Goal: Check status: Check status

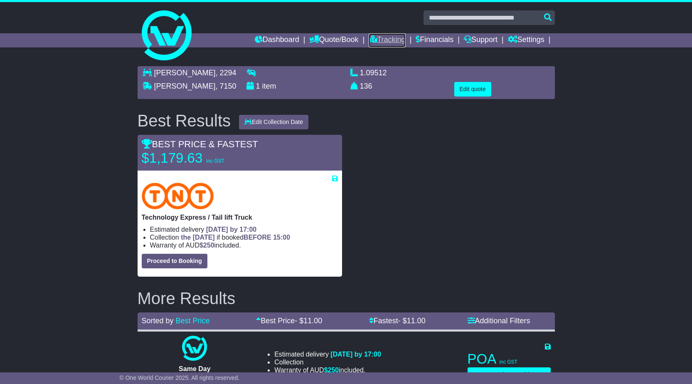
click at [369, 43] on link "Tracking" at bounding box center [387, 40] width 37 height 14
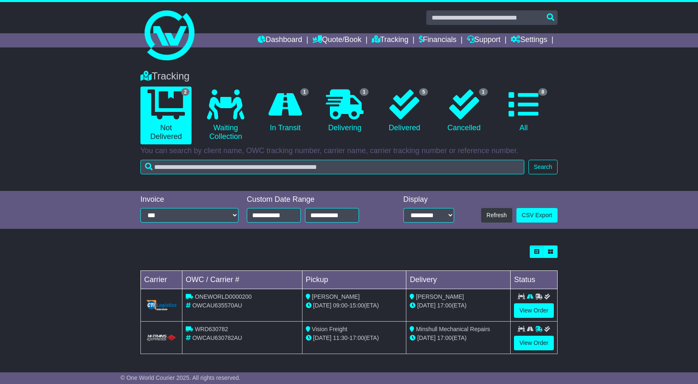
click at [24, 163] on div "Tracking 2 Not Delivered 0 Waiting Collection 1 In Transit 1 Delivering 5" at bounding box center [349, 126] width 698 height 129
click at [381, 40] on link "Tracking" at bounding box center [390, 40] width 37 height 14
